Goal: Information Seeking & Learning: Find specific fact

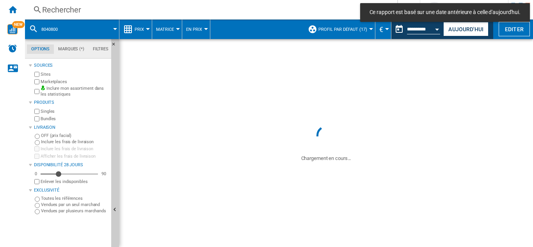
click at [69, 11] on div "Rechercher" at bounding box center [209, 9] width 335 height 11
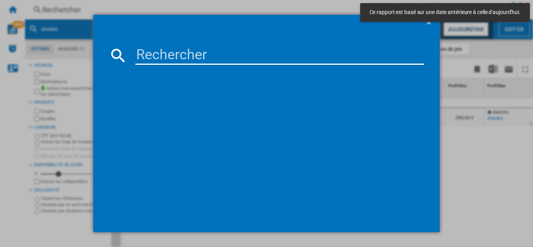
click at [162, 51] on input at bounding box center [279, 55] width 289 height 19
paste input "7765940"
type input "7765940"
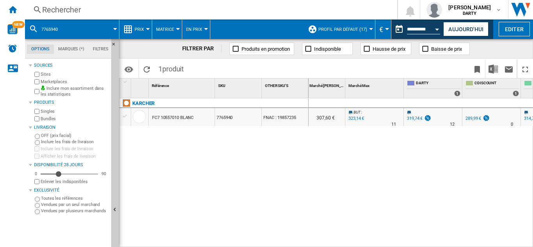
scroll to position [0, 374]
click at [51, 7] on div "Rechercher" at bounding box center [209, 9] width 335 height 11
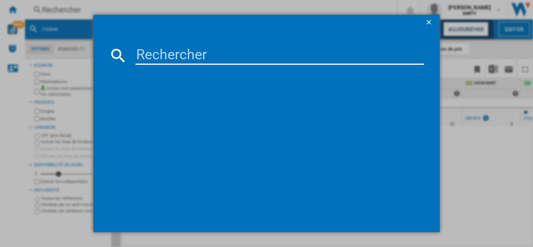
type input "7712014"
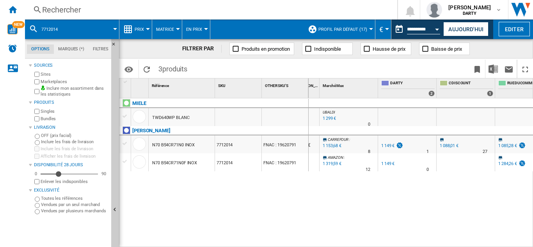
scroll to position [0, 401]
click at [53, 11] on div "Rechercher" at bounding box center [209, 9] width 335 height 11
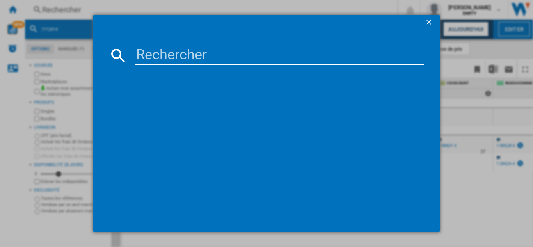
type input "7961405"
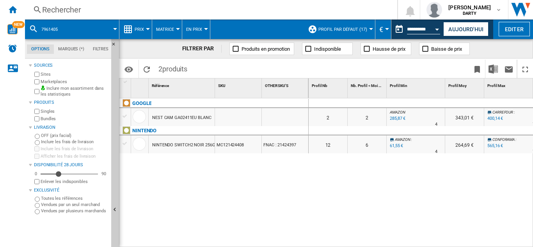
click at [74, 8] on div "Rechercher" at bounding box center [209, 9] width 335 height 11
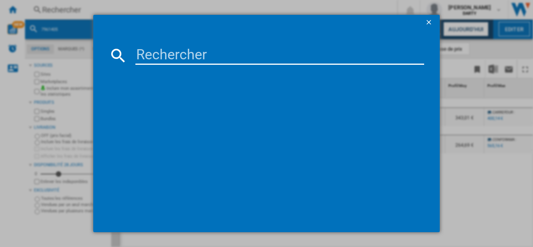
type input "7961405"
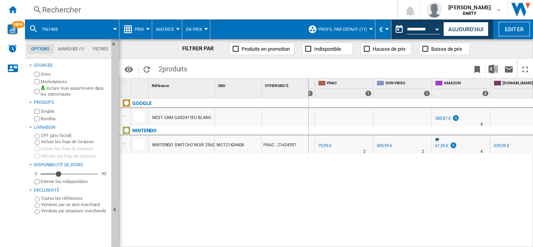
scroll to position [0, 794]
